Goal: Task Accomplishment & Management: Manage account settings

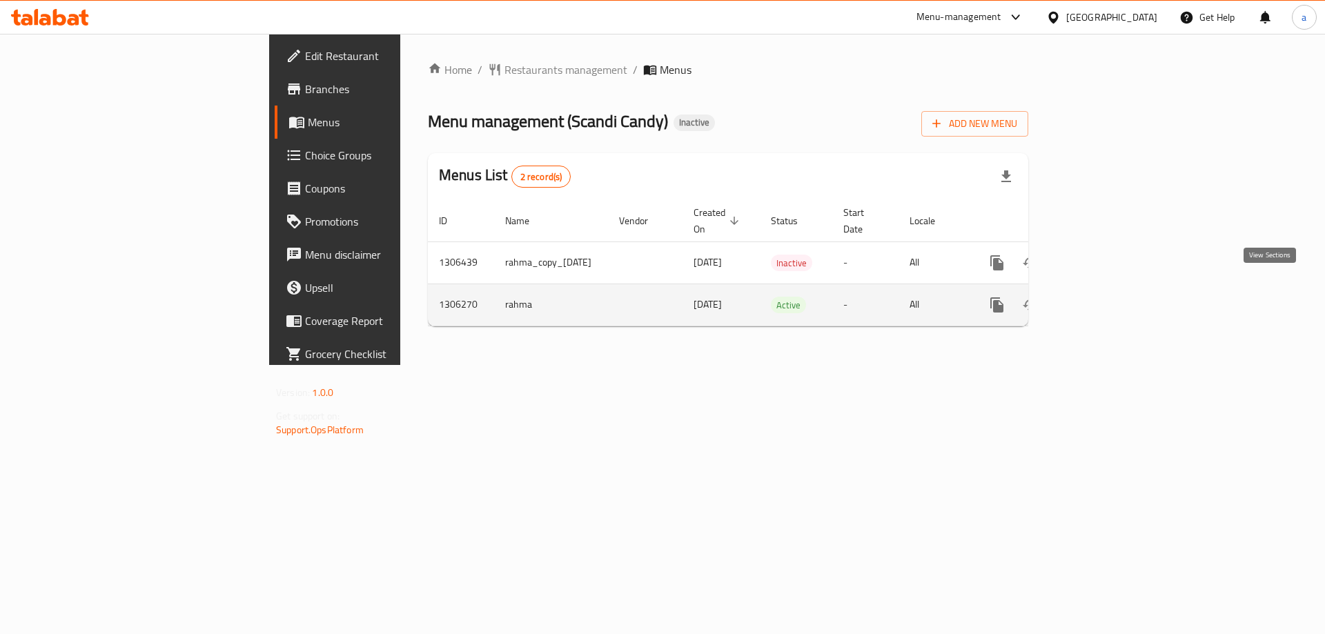
click at [1105, 297] on icon "enhanced table" at bounding box center [1096, 305] width 17 height 17
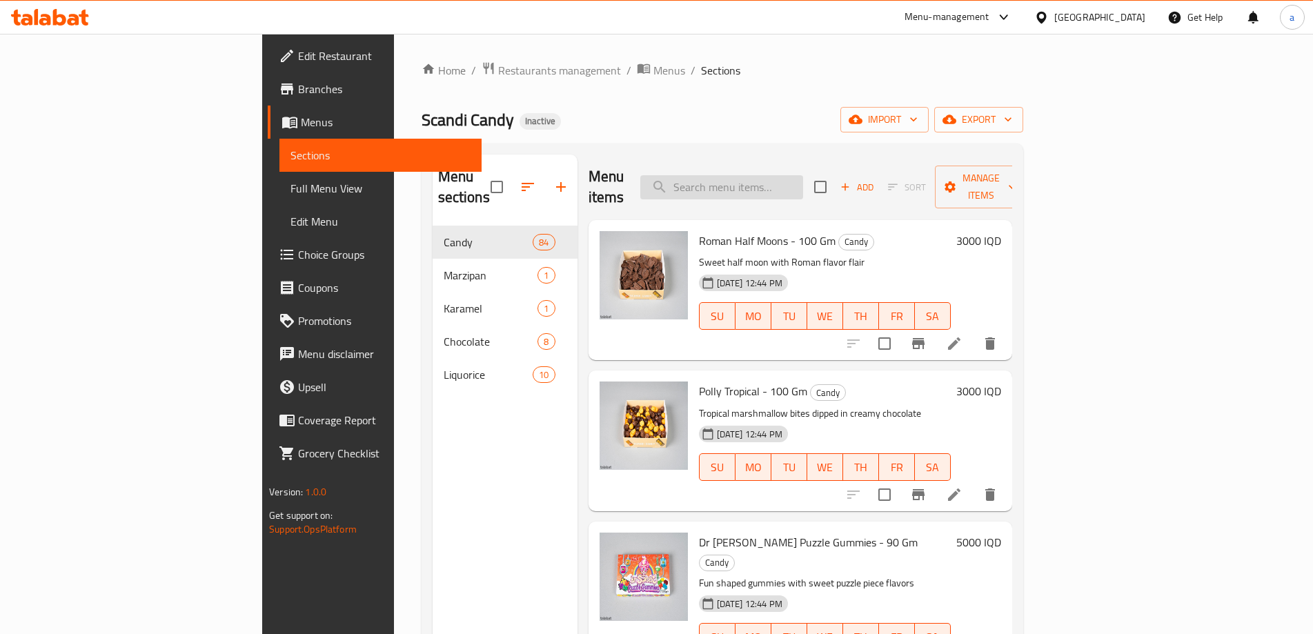
click at [796, 177] on input "search" at bounding box center [721, 187] width 163 height 24
paste input "Small Liquorice Fish"
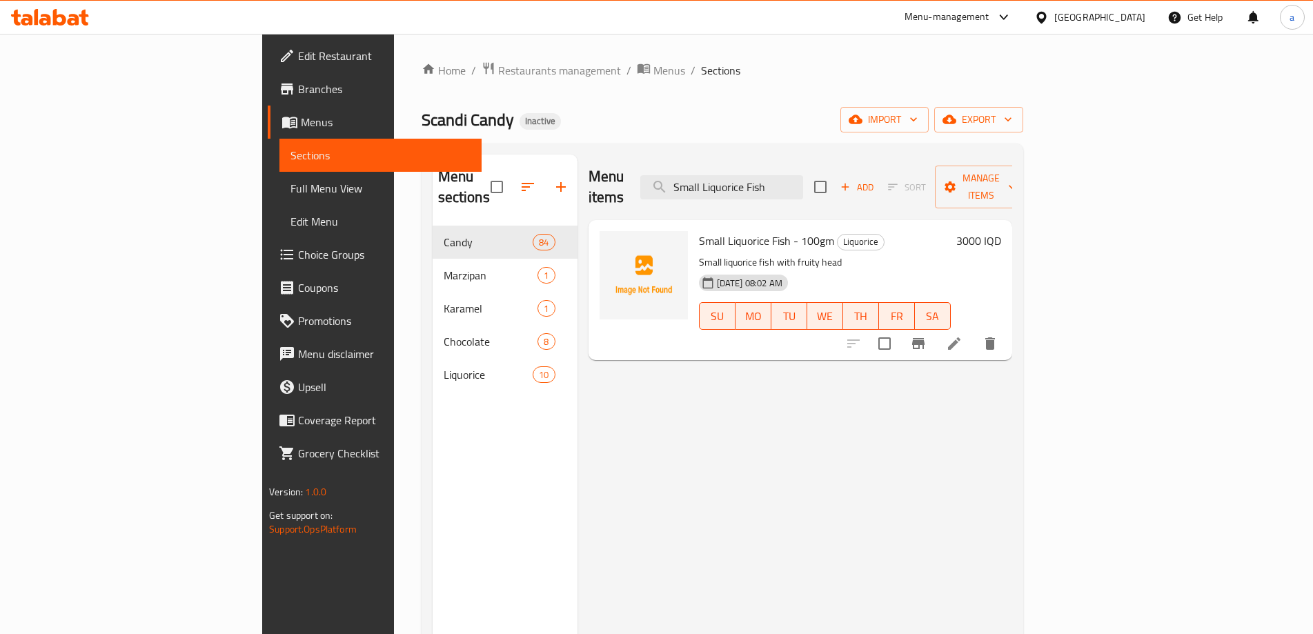
type input "Small Liquorice Fish"
click at [962, 335] on icon at bounding box center [954, 343] width 17 height 17
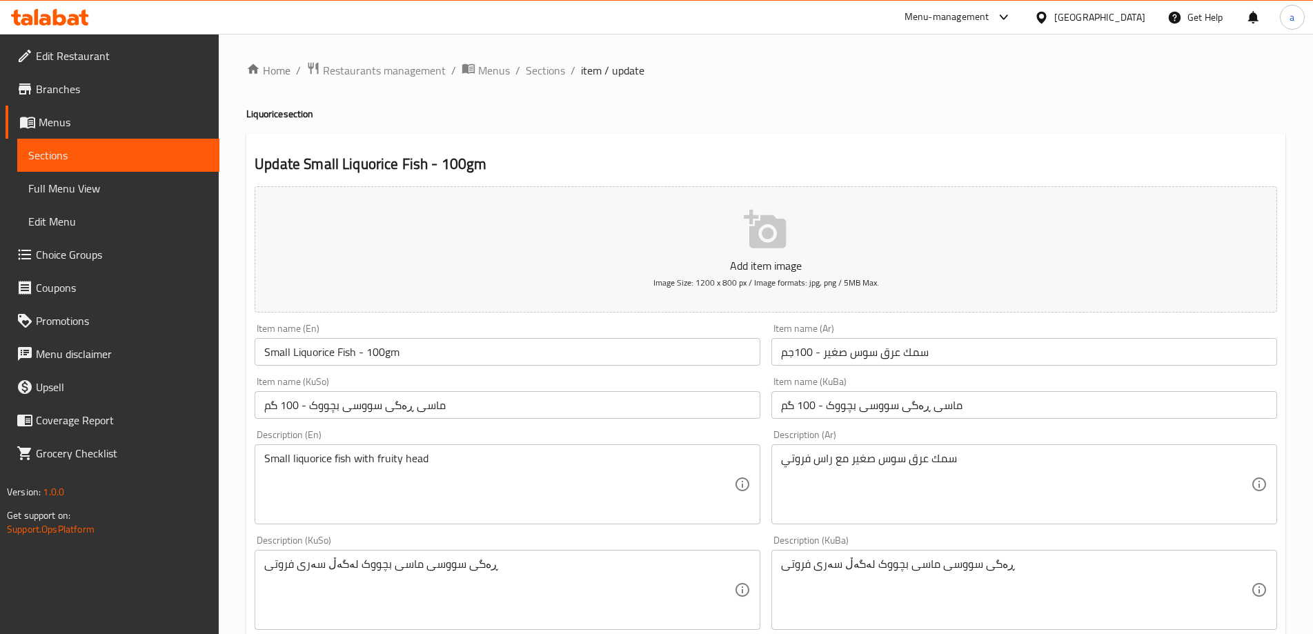
click at [535, 139] on div "Update Small Liquorice Fish - 100gm Add item image Image Size: 1200 x 800 px / …" at bounding box center [765, 615] width 1039 height 962
click at [61, 14] on icon at bounding box center [50, 17] width 78 height 17
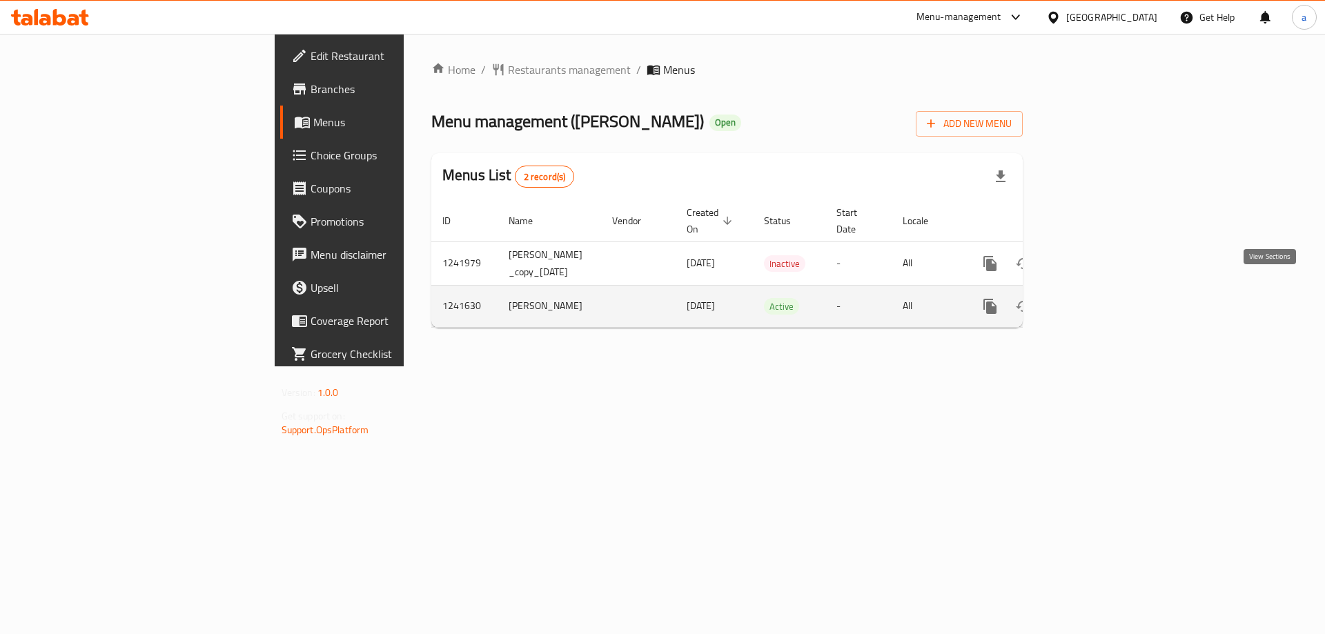
click at [1106, 299] on link "enhanced table" at bounding box center [1089, 306] width 33 height 33
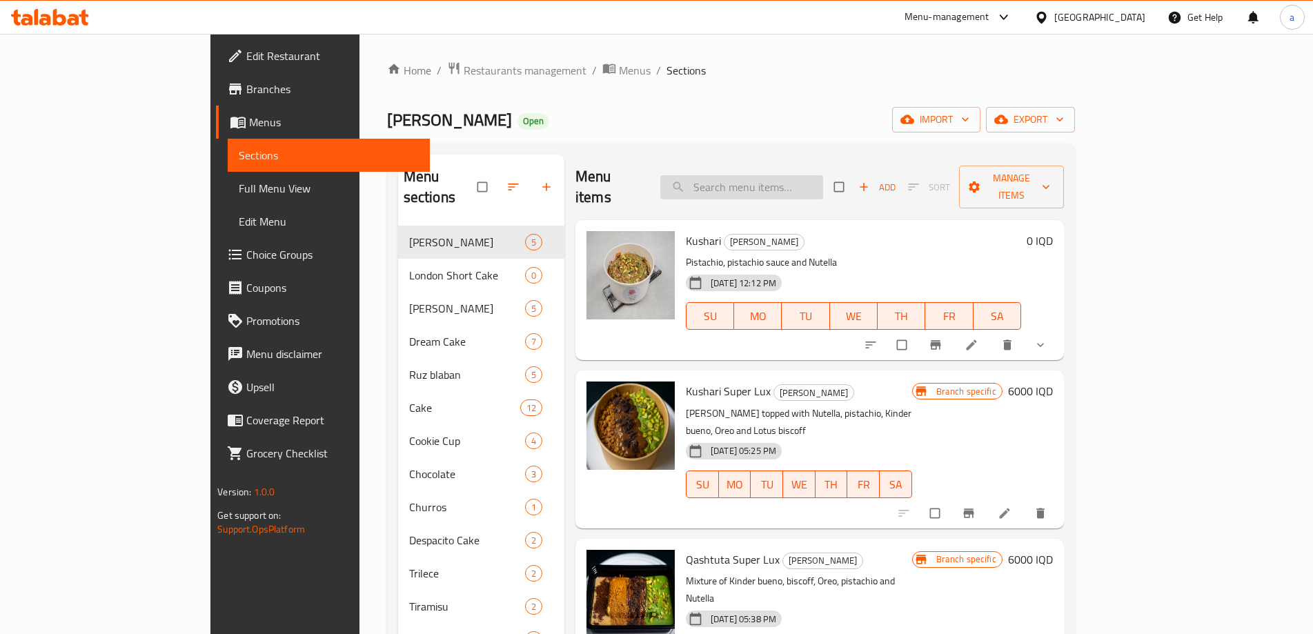
click at [763, 179] on input "search" at bounding box center [741, 187] width 163 height 24
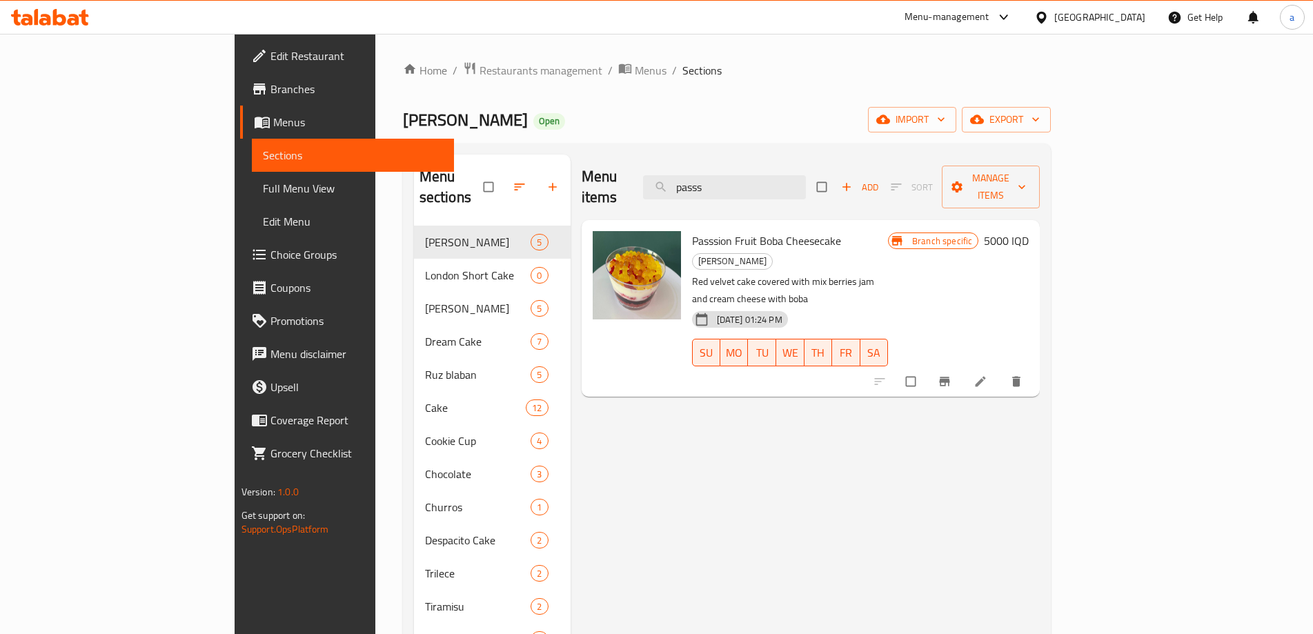
type input "passs"
click at [987, 375] on icon at bounding box center [981, 382] width 14 height 14
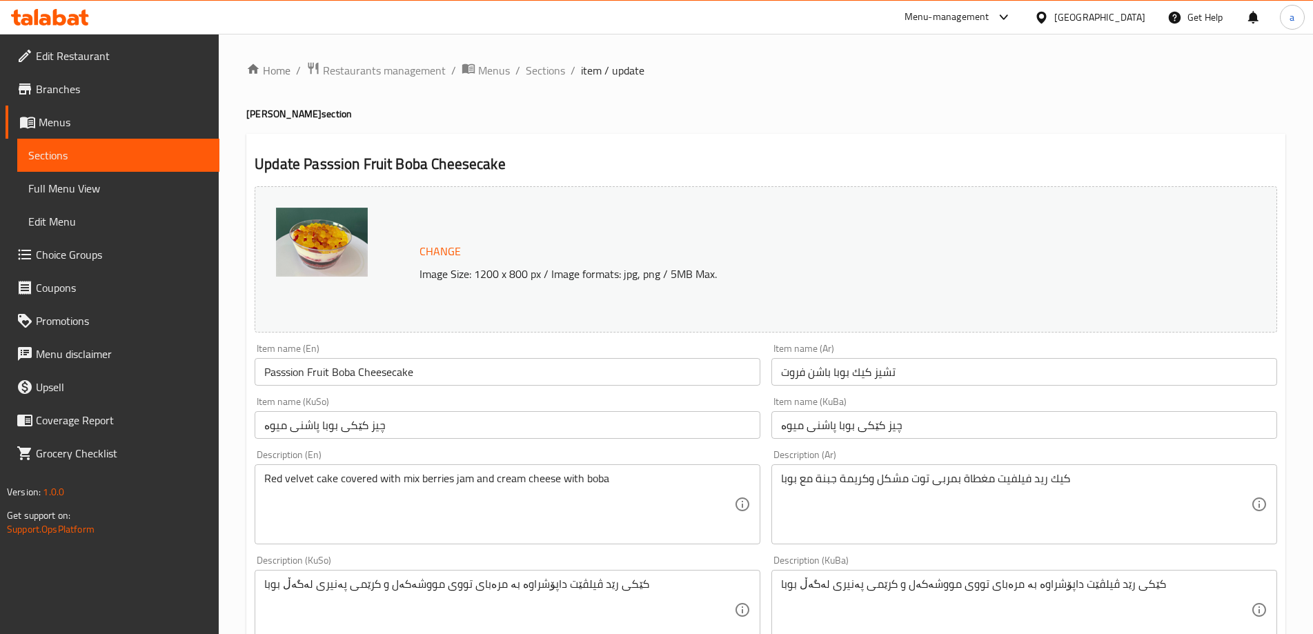
click at [281, 379] on input "Passsion Fruit Boba Cheesecake" at bounding box center [508, 372] width 506 height 28
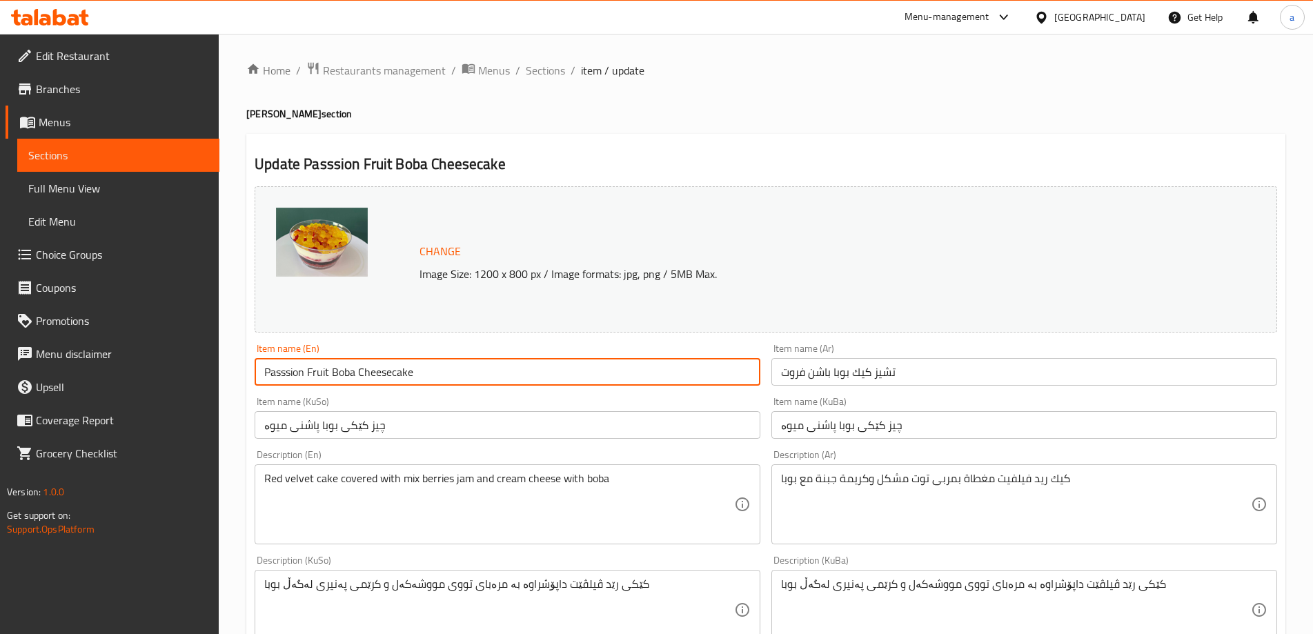
click at [281, 379] on input "Passsion Fruit Boba Cheesecake" at bounding box center [508, 372] width 506 height 28
paste input "ion"
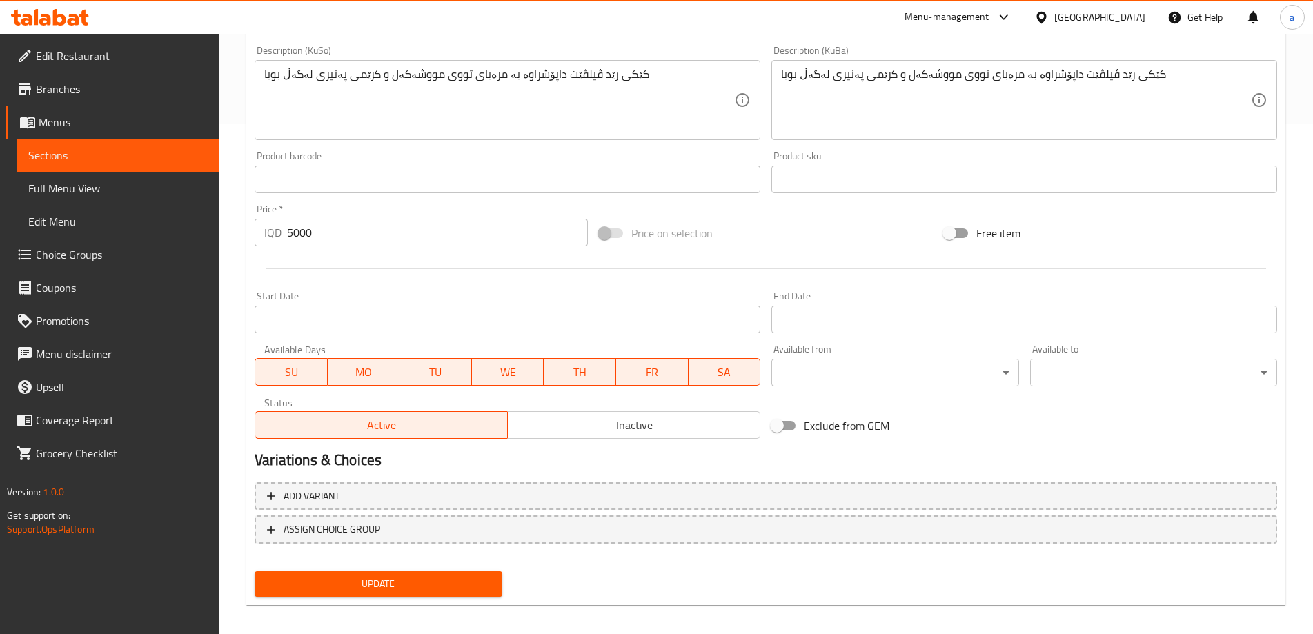
scroll to position [520, 0]
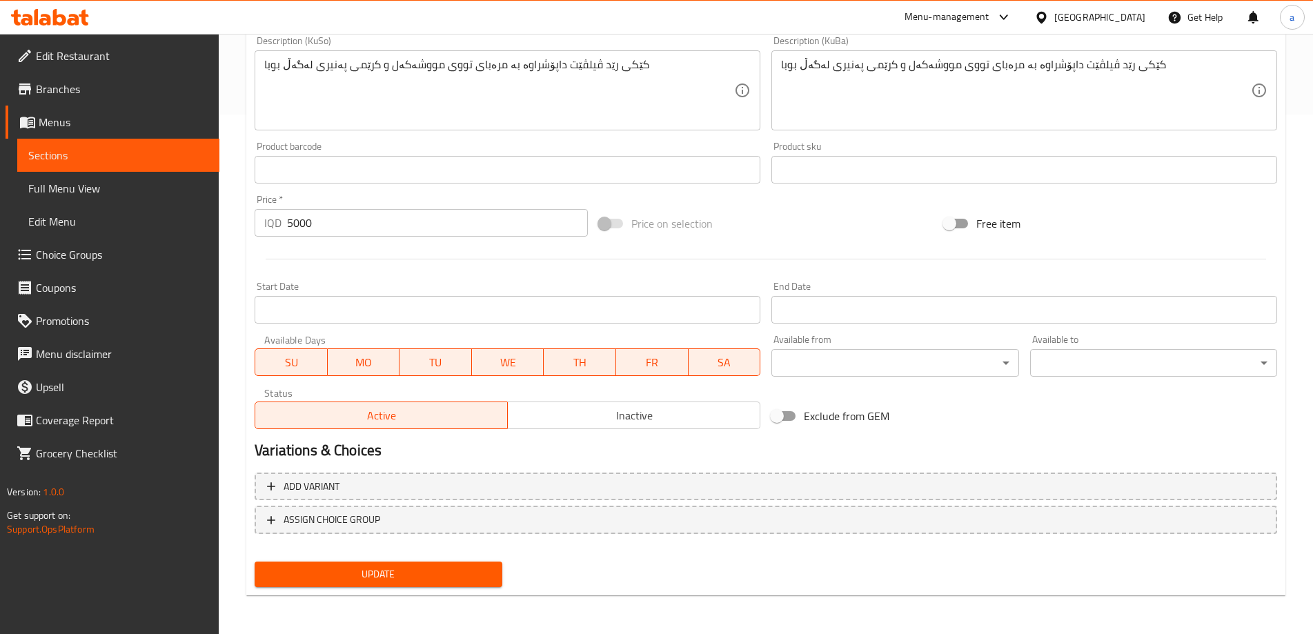
type input "Passion Fruit Boba Cheesecake"
click at [396, 577] on span "Update" at bounding box center [378, 574] width 225 height 17
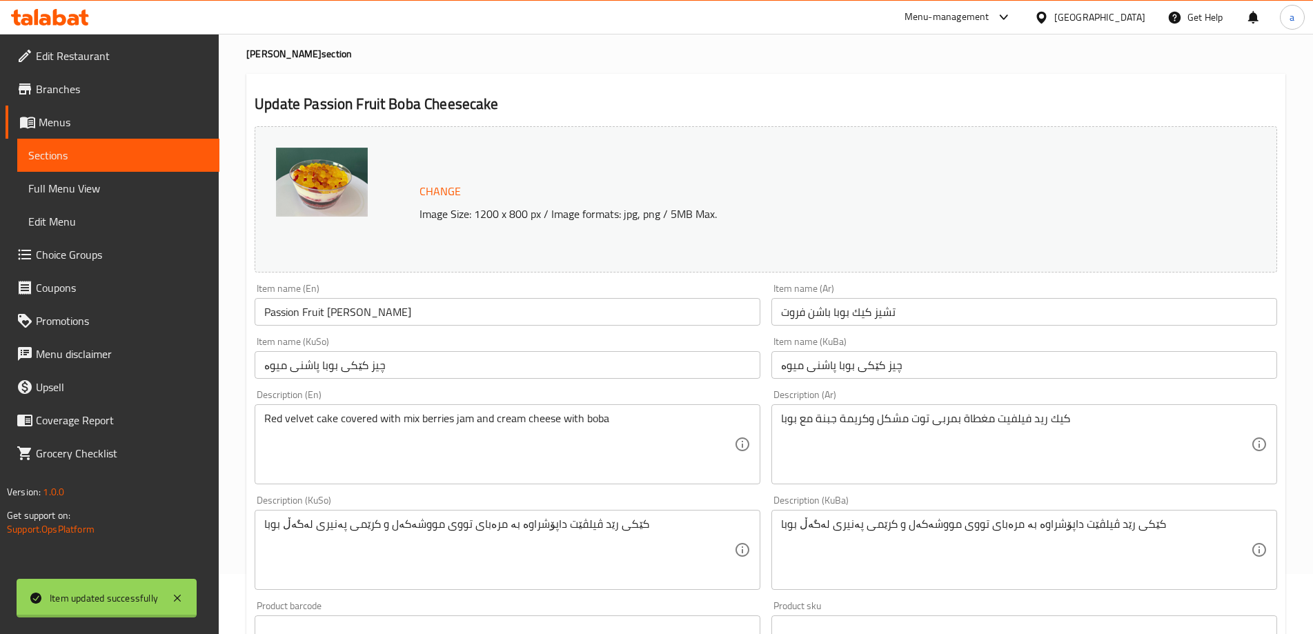
scroll to position [59, 0]
click at [52, 23] on icon at bounding box center [50, 17] width 78 height 17
